Goal: Task Accomplishment & Management: Use online tool/utility

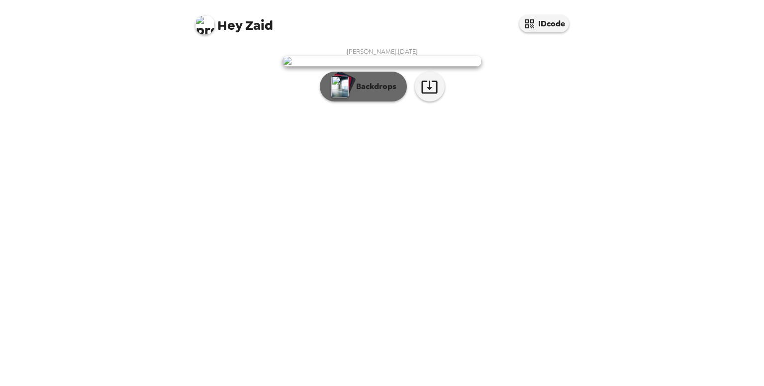
click at [385, 101] on button "Backdrops" at bounding box center [363, 87] width 87 height 30
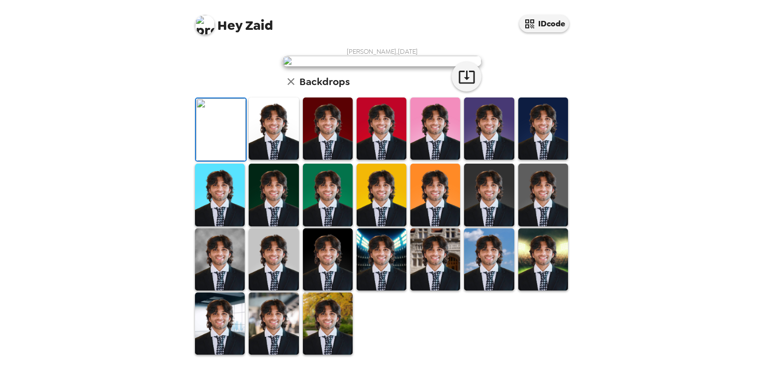
scroll to position [69, 0]
click at [270, 160] on img at bounding box center [274, 128] width 50 height 62
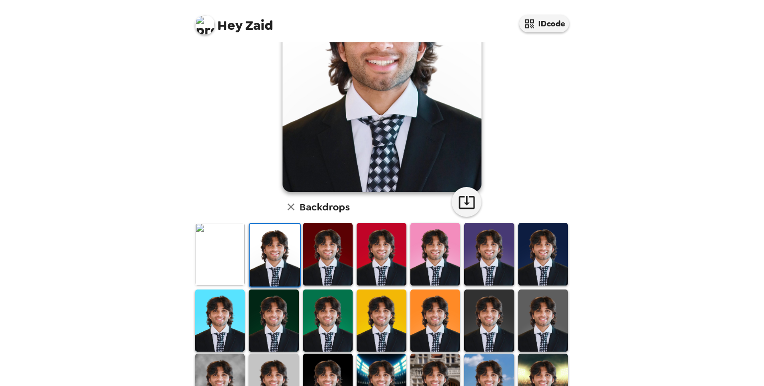
scroll to position [154, 0]
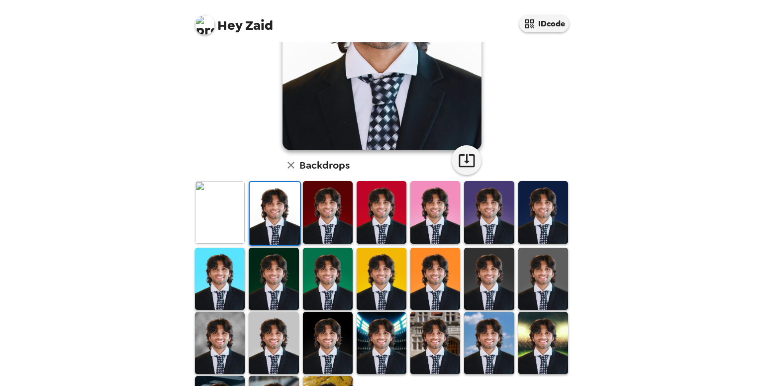
click at [433, 337] on img at bounding box center [435, 343] width 50 height 62
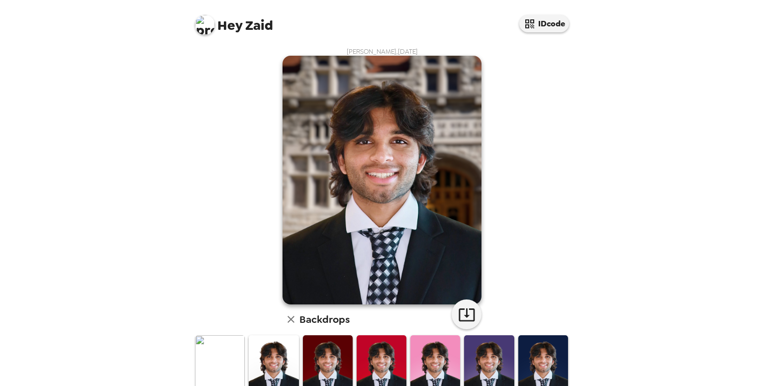
scroll to position [138, 0]
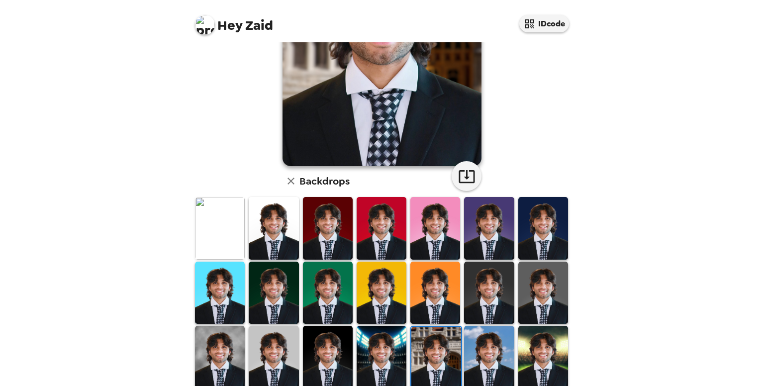
click at [198, 220] on img at bounding box center [220, 228] width 50 height 62
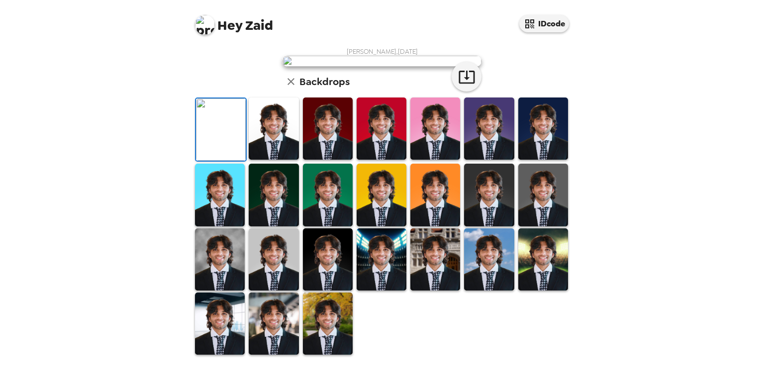
scroll to position [217, 0]
click at [209, 257] on img at bounding box center [220, 259] width 50 height 62
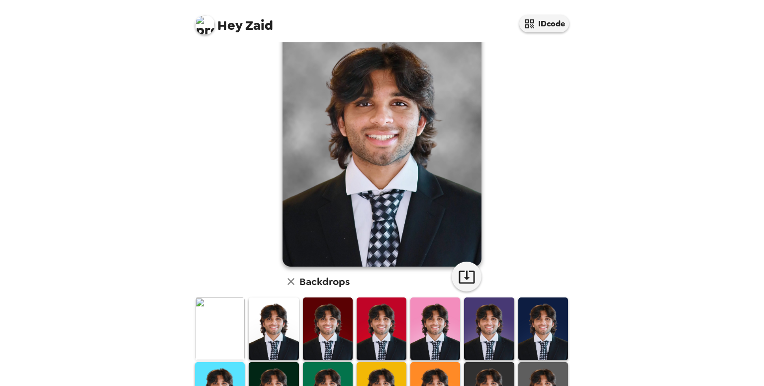
scroll to position [129, 0]
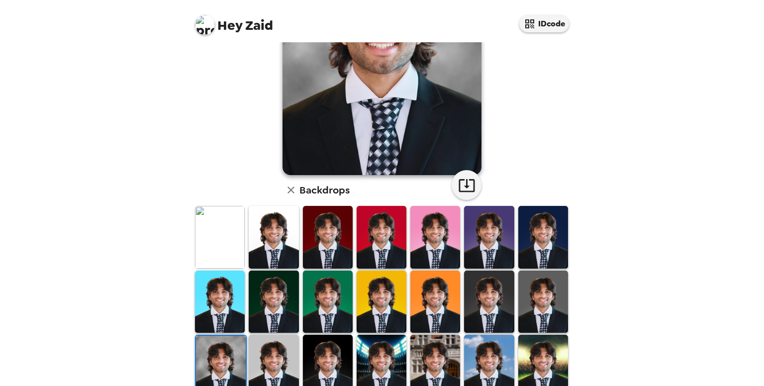
click at [396, 288] on img at bounding box center [382, 302] width 50 height 62
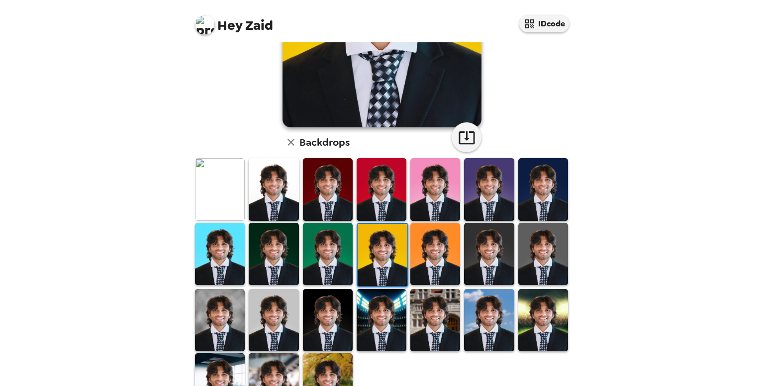
scroll to position [179, 0]
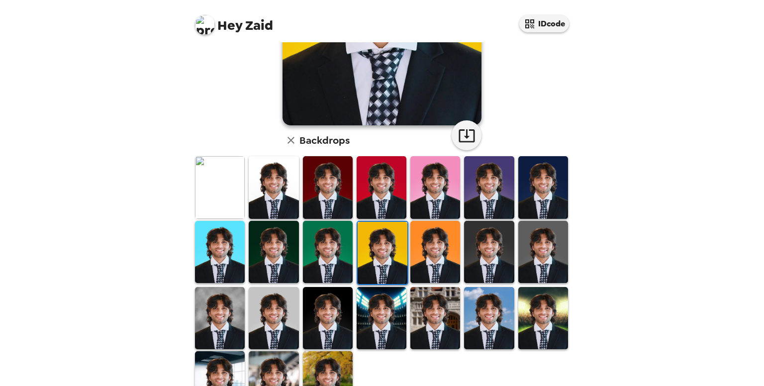
click at [209, 203] on img at bounding box center [220, 187] width 50 height 62
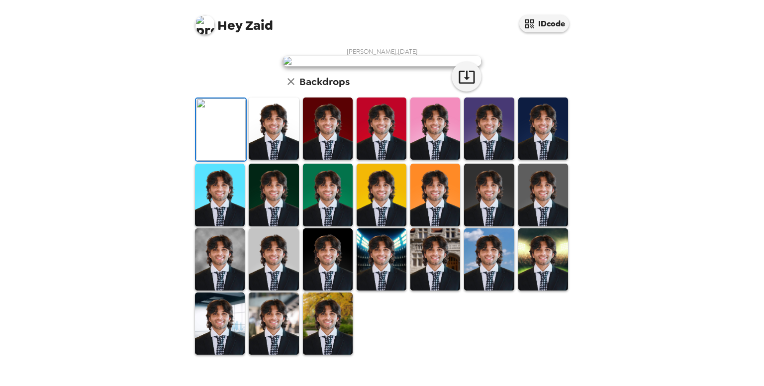
scroll to position [0, 0]
click at [460, 84] on icon "button" at bounding box center [467, 77] width 16 height 13
click at [215, 288] on img at bounding box center [220, 259] width 50 height 62
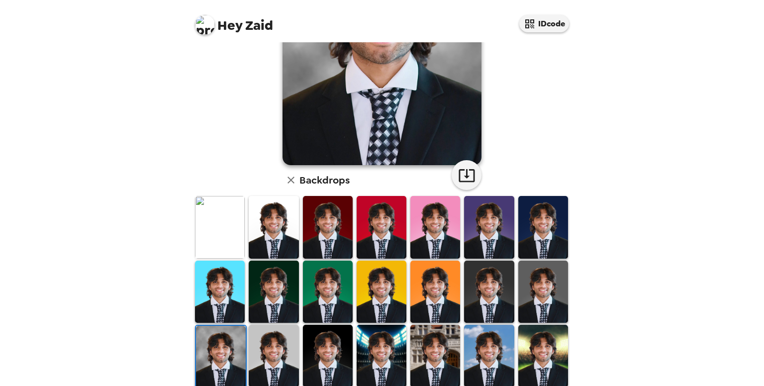
scroll to position [129, 0]
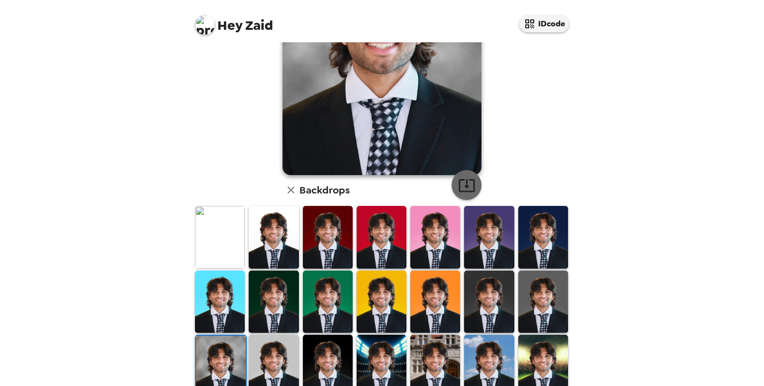
click at [461, 190] on icon "button" at bounding box center [466, 185] width 17 height 17
click at [285, 351] on img at bounding box center [274, 366] width 50 height 62
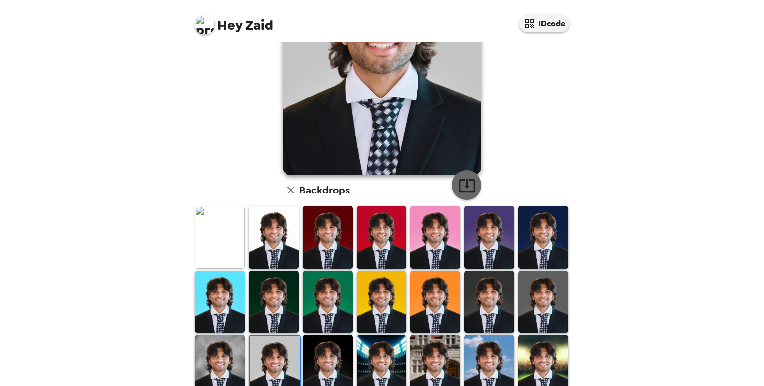
click at [464, 182] on icon "button" at bounding box center [466, 185] width 17 height 17
click at [279, 239] on img at bounding box center [274, 237] width 50 height 62
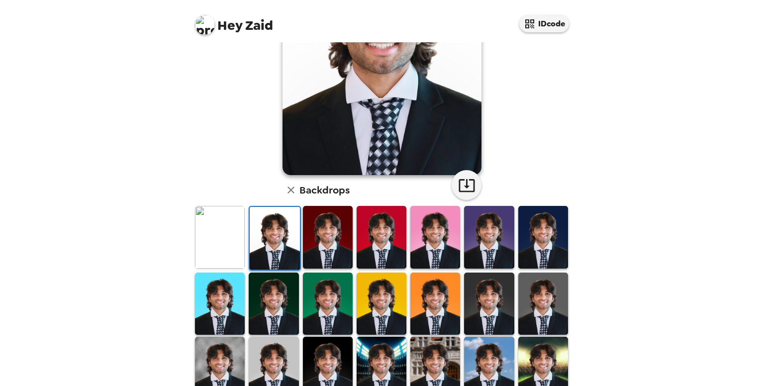
click at [279, 239] on img at bounding box center [275, 238] width 50 height 62
click at [467, 182] on icon "button" at bounding box center [466, 185] width 17 height 17
click at [522, 278] on img at bounding box center [543, 304] width 50 height 62
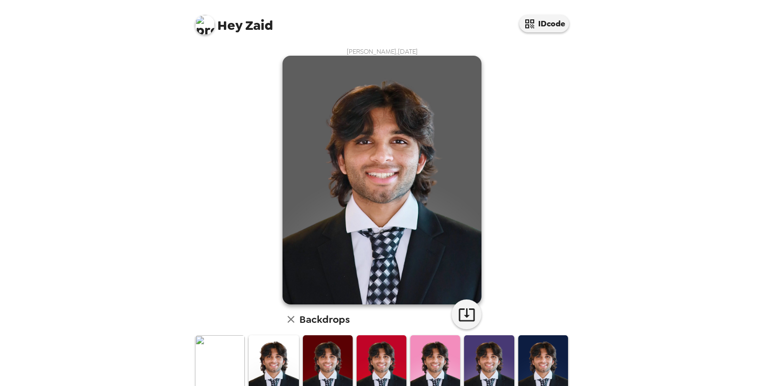
scroll to position [169, 0]
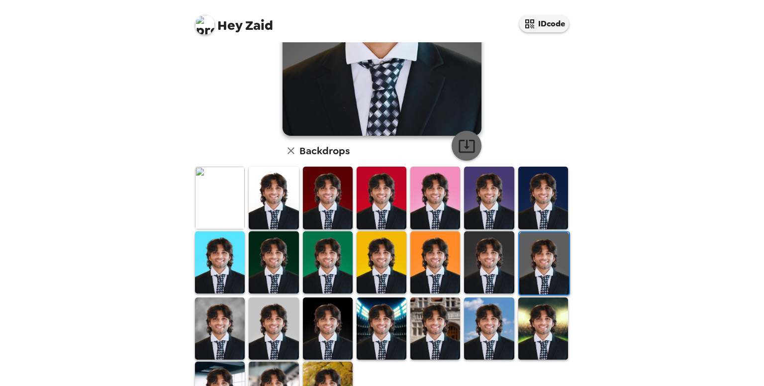
click at [463, 141] on icon "button" at bounding box center [467, 146] width 16 height 13
